Goal: Information Seeking & Learning: Learn about a topic

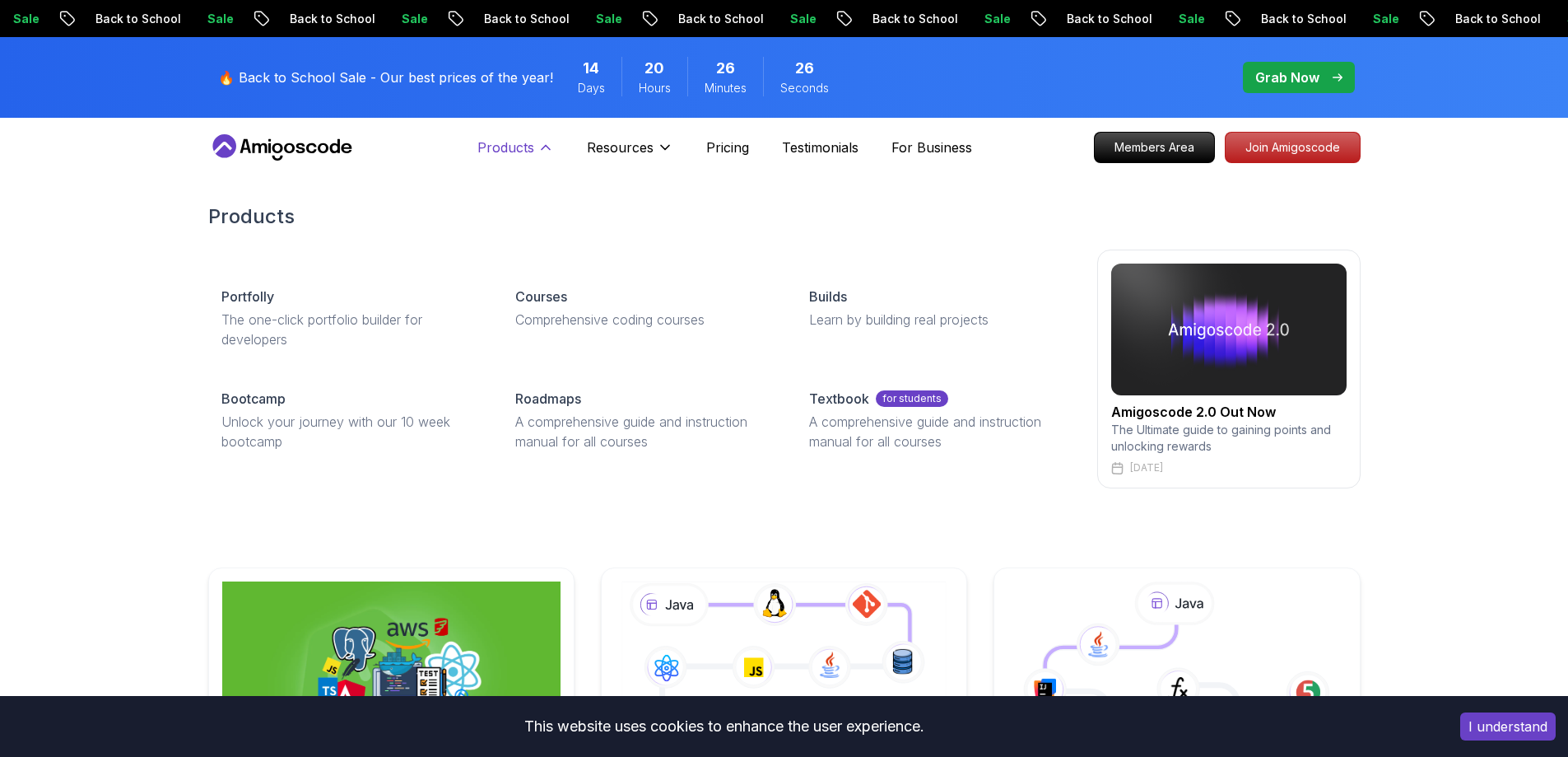
click at [544, 143] on icon at bounding box center [546, 148] width 16 height 16
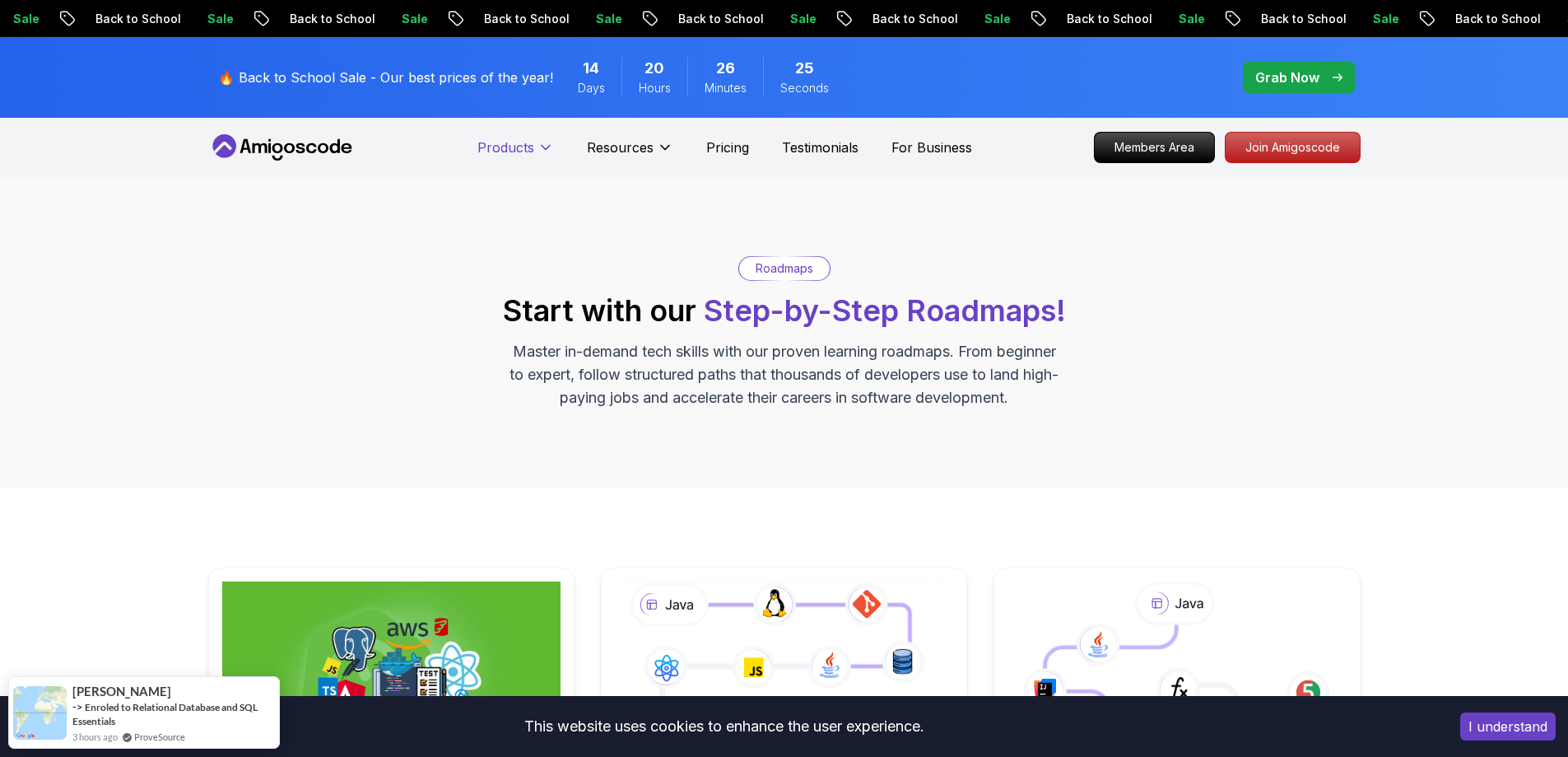
click at [544, 150] on icon at bounding box center [546, 148] width 16 height 16
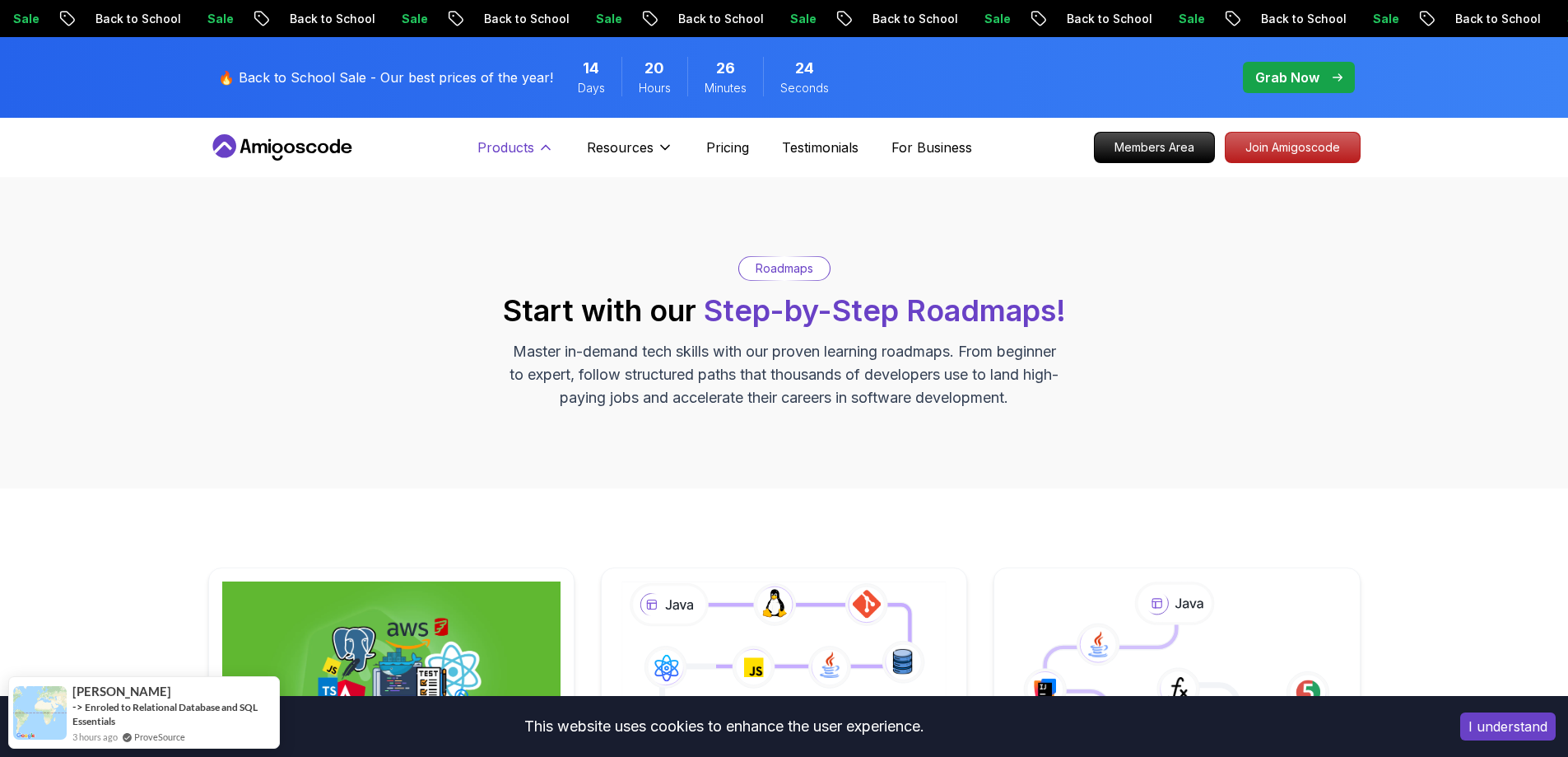
click at [544, 150] on icon at bounding box center [546, 148] width 16 height 16
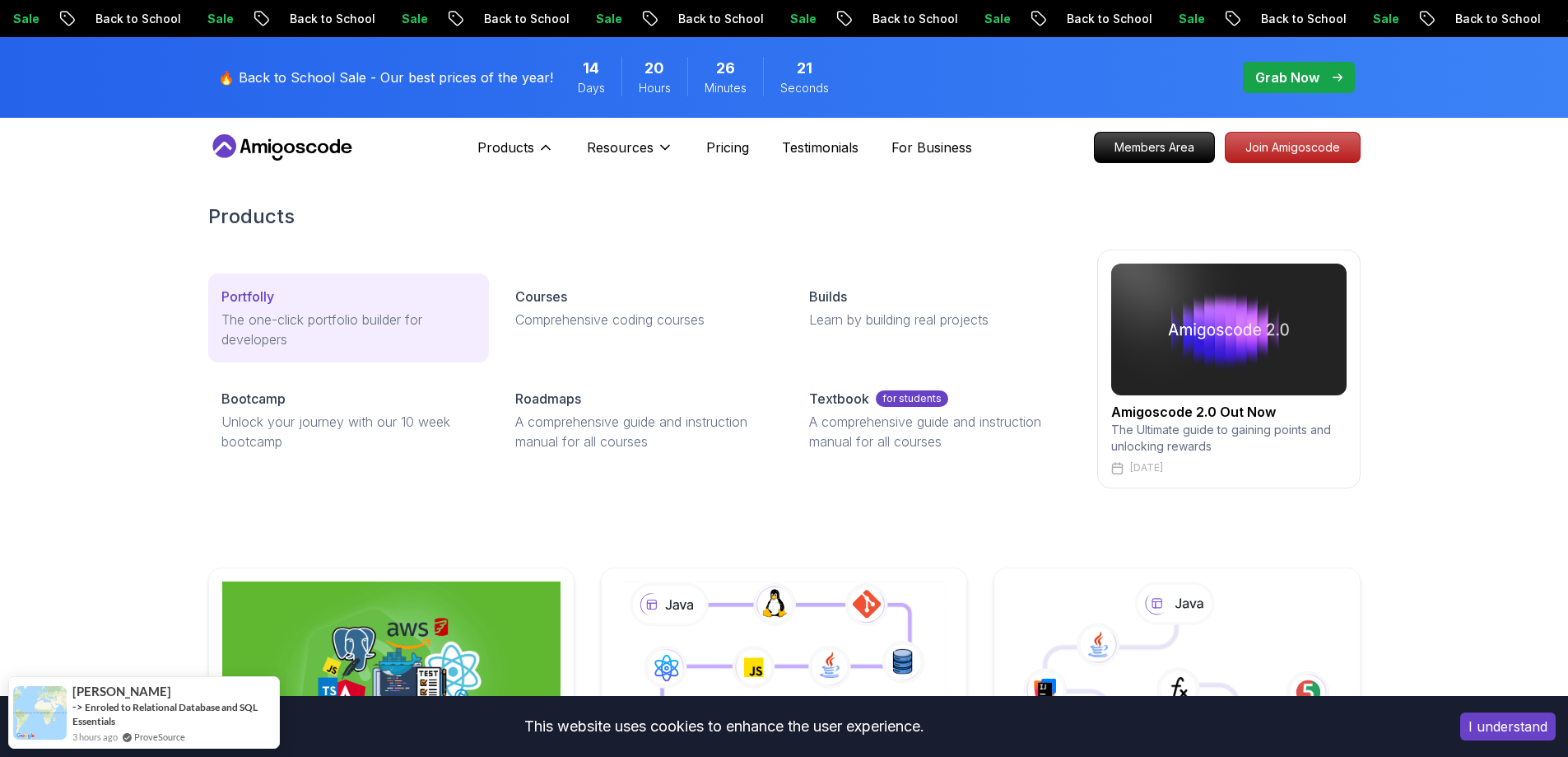
drag, startPoint x: 538, startPoint y: 144, endPoint x: 383, endPoint y: 314, distance: 230.1
click at [477, 164] on div "Products Products Portfolly The one-click portfolio builder for developers Cour…" at bounding box center [516, 148] width 77 height 33
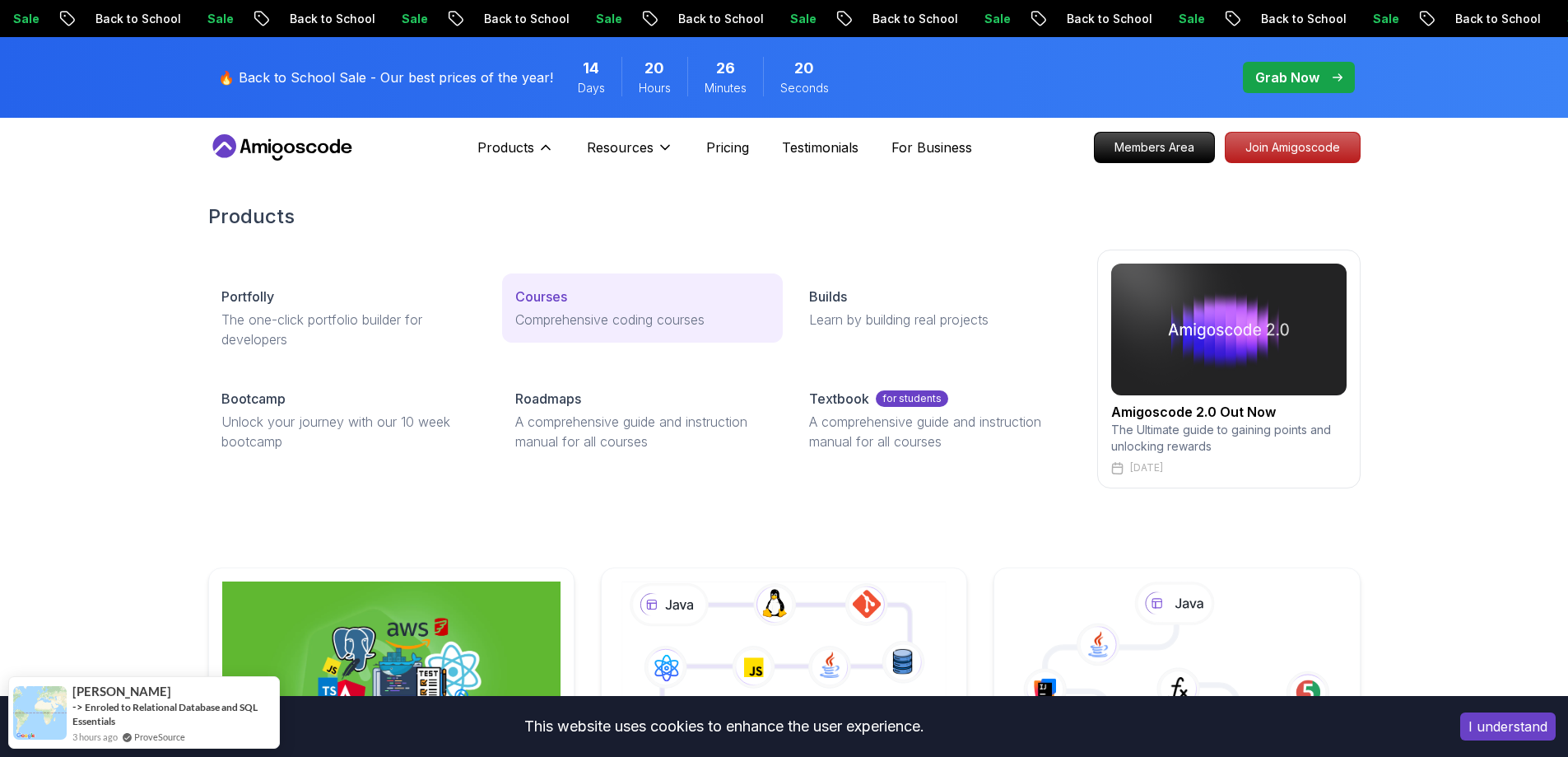
click at [617, 315] on p "Comprehensive coding courses" at bounding box center [643, 320] width 255 height 20
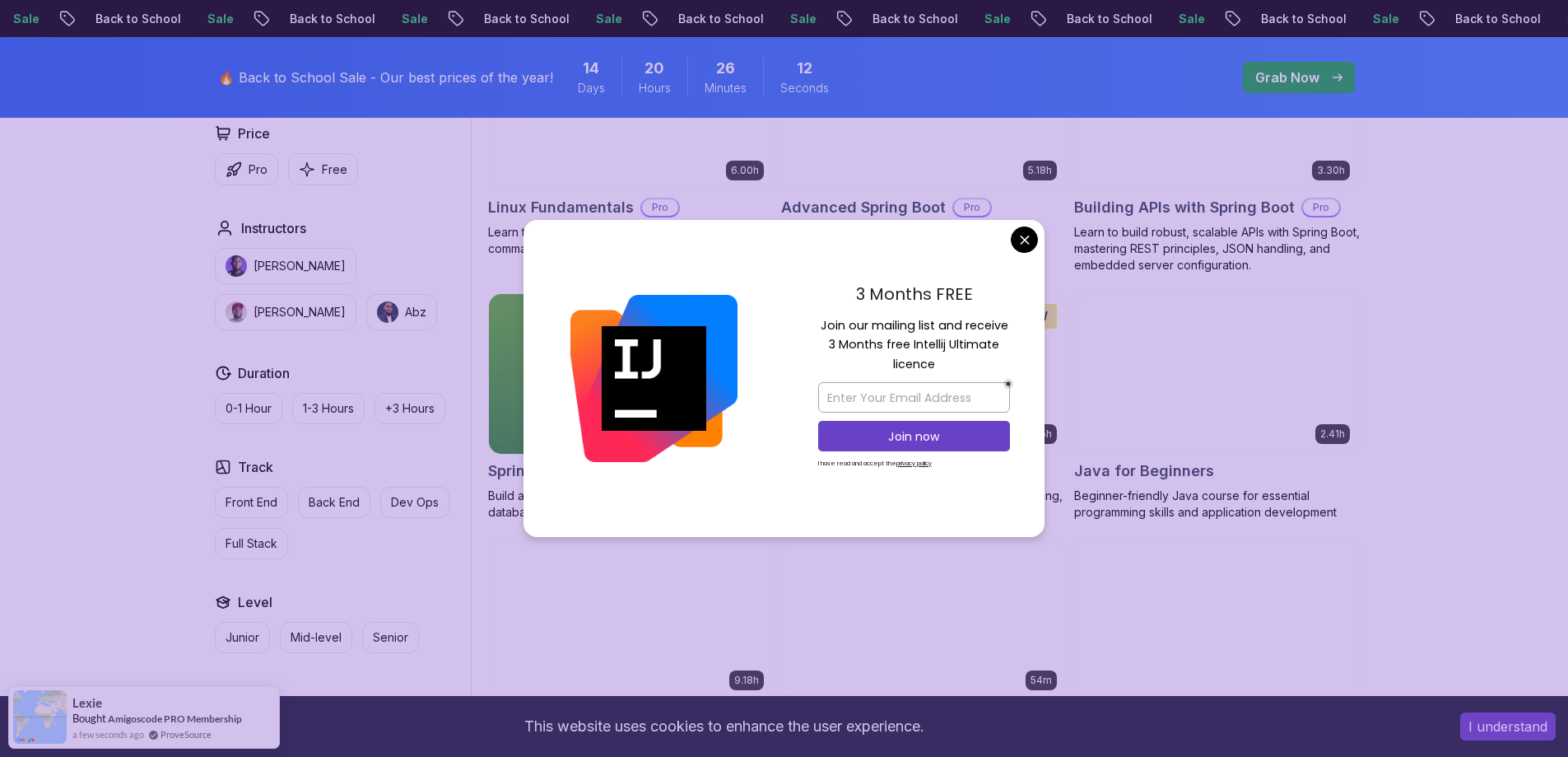
scroll to position [576, 0]
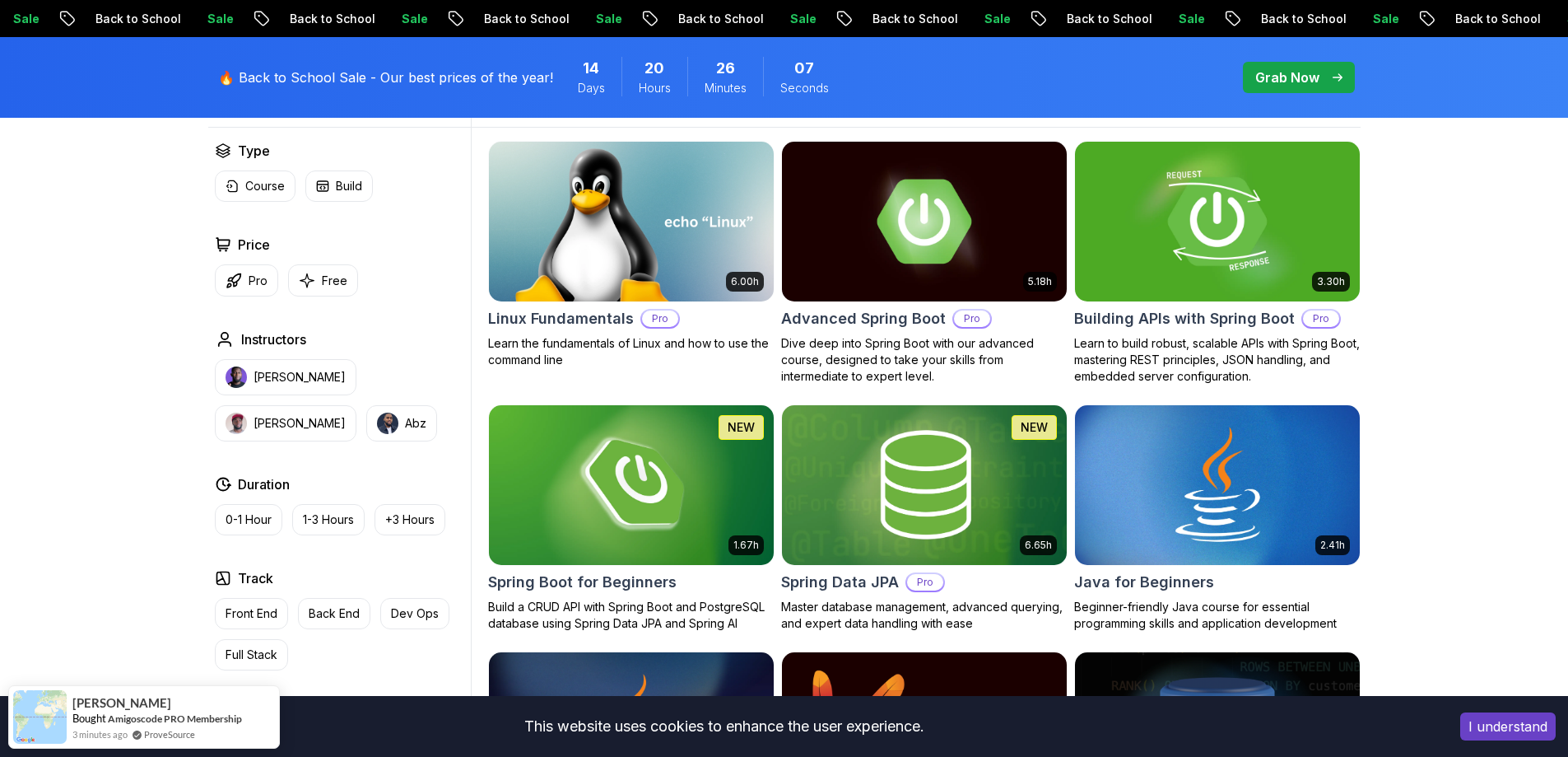
click at [1179, 262] on img at bounding box center [1217, 221] width 299 height 167
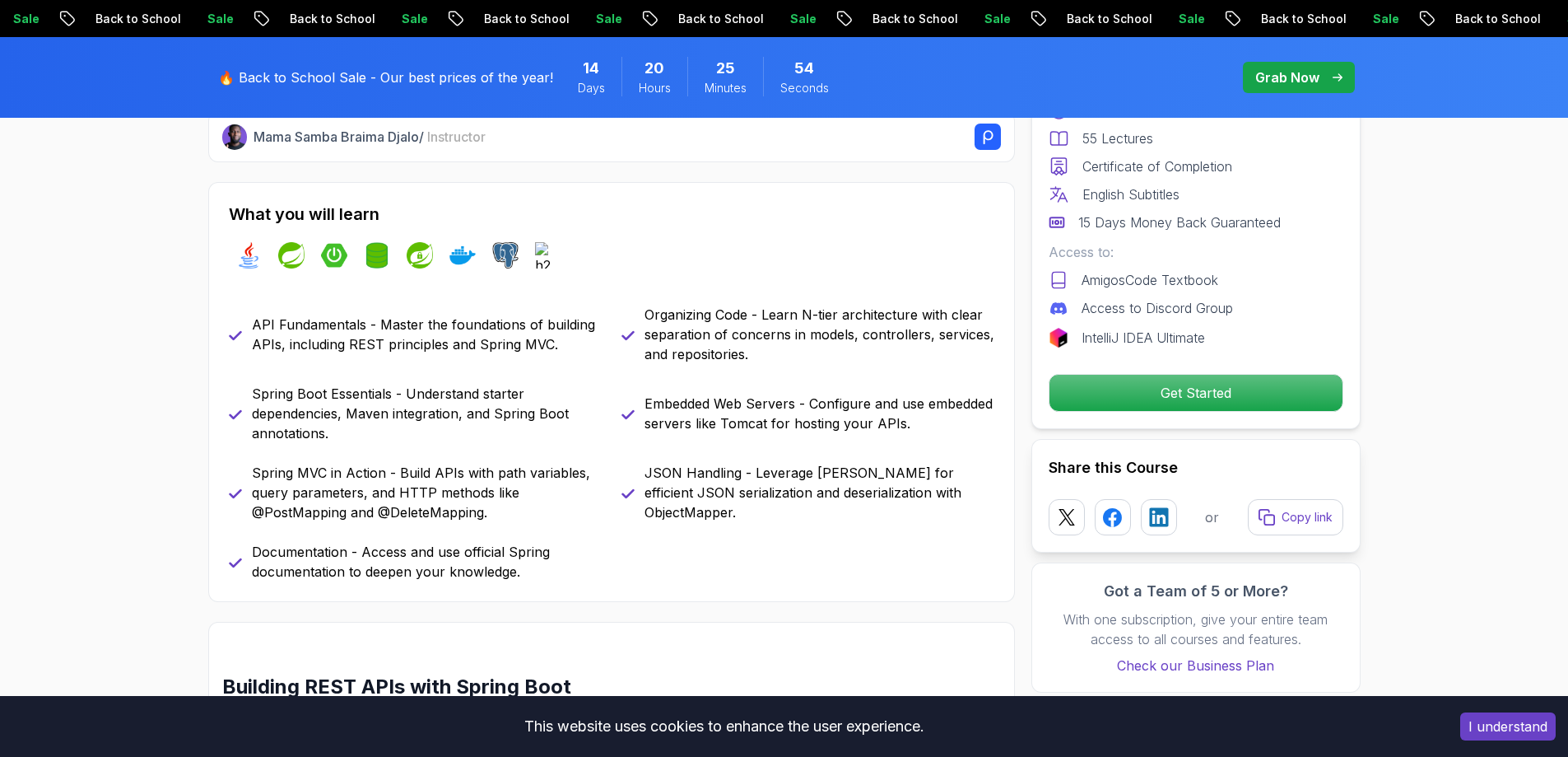
scroll to position [659, 0]
